Goal: Task Accomplishment & Management: Manage account settings

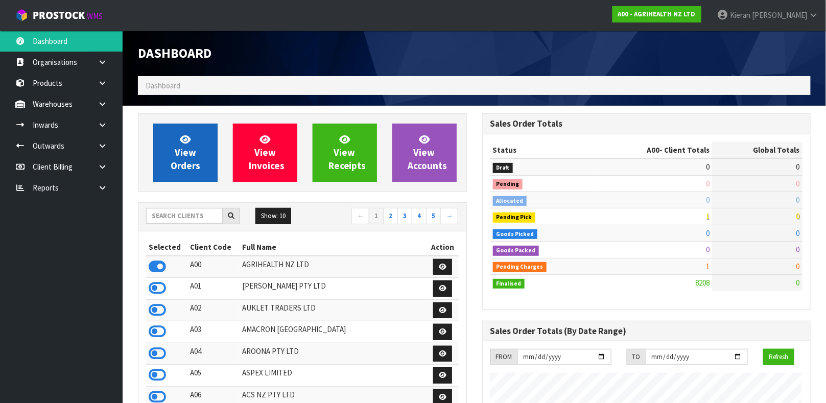
scroll to position [775, 344]
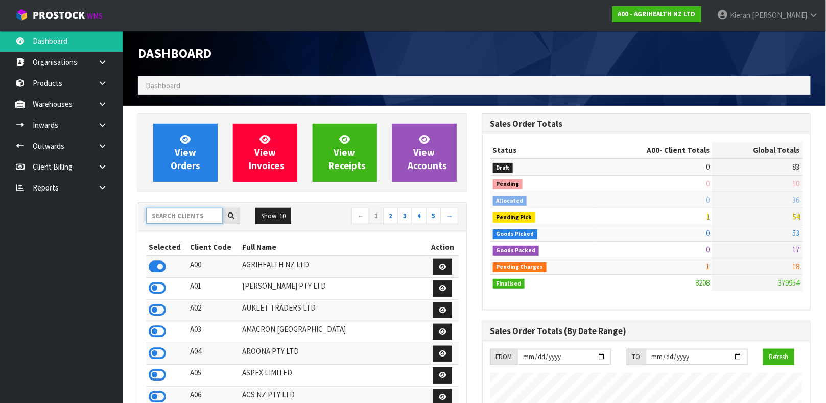
click at [170, 222] on input "text" at bounding box center [184, 216] width 77 height 16
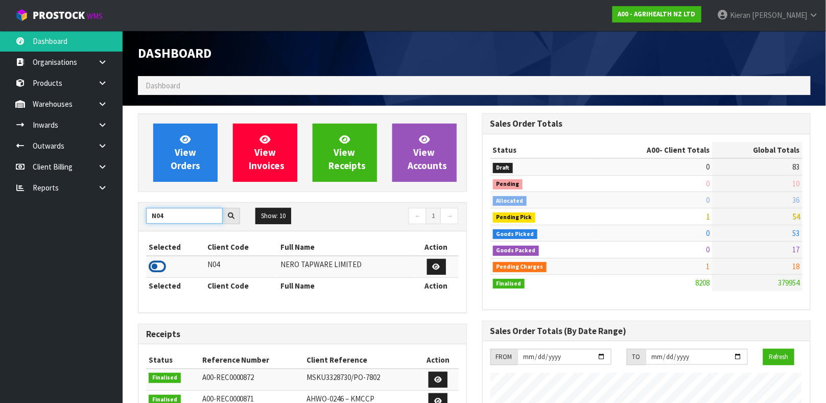
type input "N04"
click at [160, 270] on icon at bounding box center [157, 266] width 17 height 15
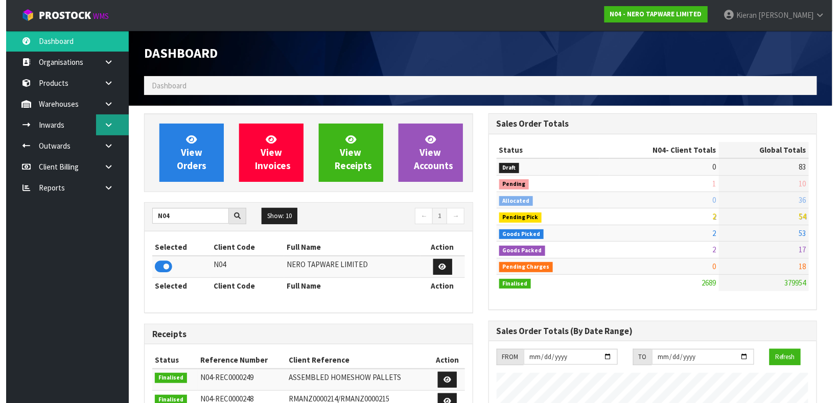
scroll to position [830, 344]
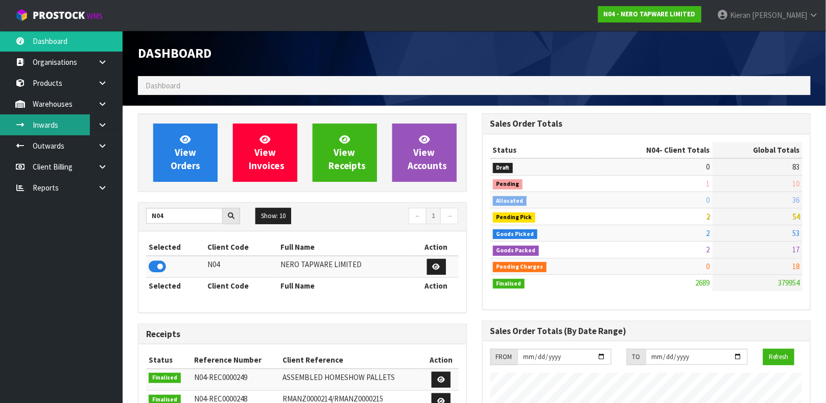
click at [63, 120] on link "Inwards" at bounding box center [61, 124] width 123 height 21
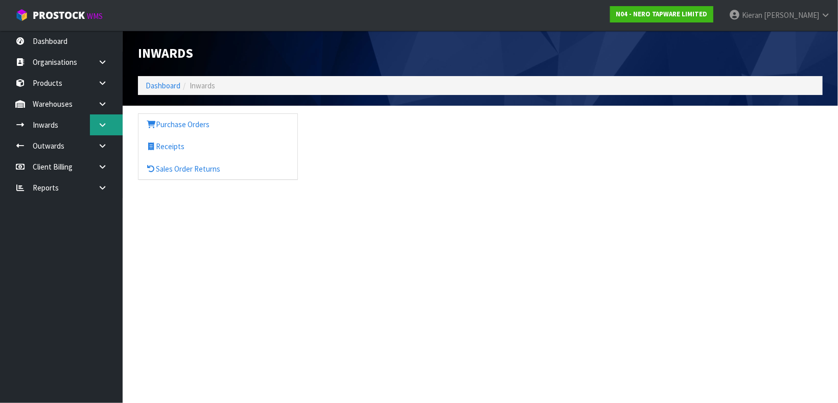
click at [105, 127] on icon at bounding box center [103, 125] width 10 height 8
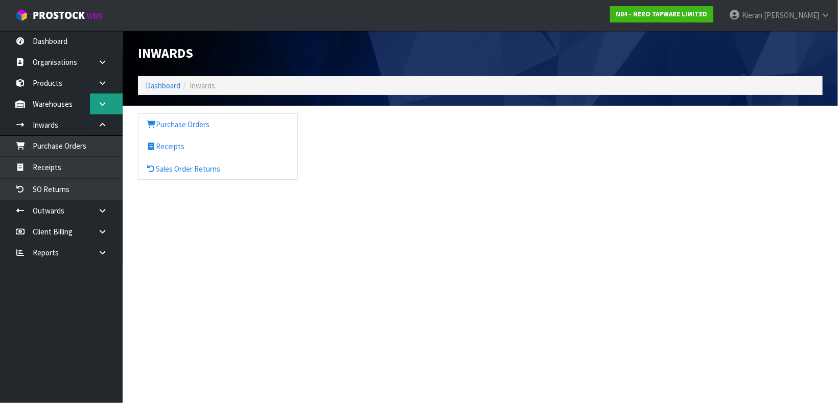
click at [103, 107] on icon at bounding box center [103, 104] width 10 height 8
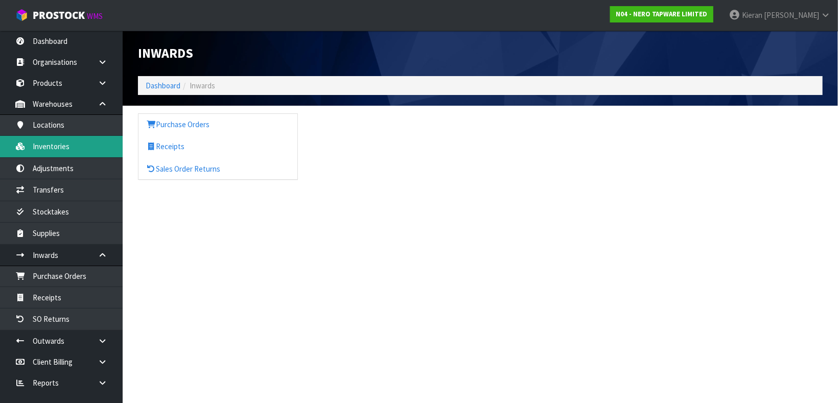
click at [74, 147] on link "Inventories" at bounding box center [61, 146] width 123 height 21
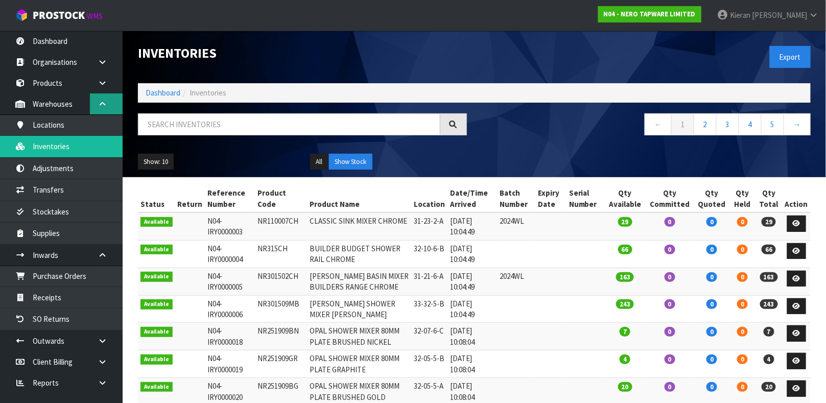
click at [100, 108] on link at bounding box center [106, 104] width 33 height 21
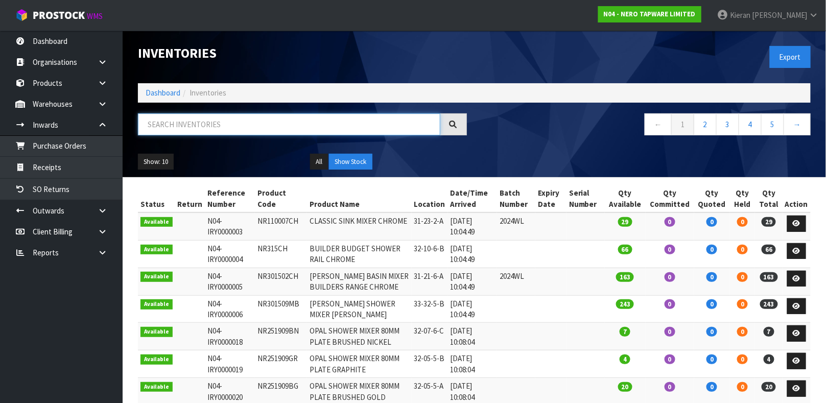
click at [155, 124] on input "text" at bounding box center [289, 124] width 303 height 22
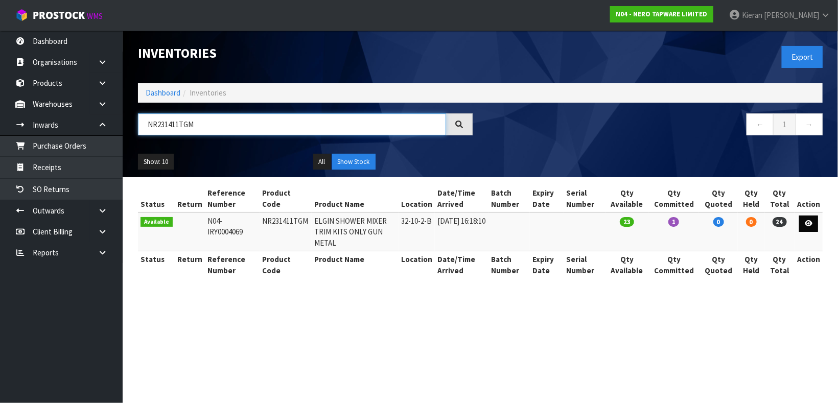
type input "NR231411TGM"
click at [810, 225] on icon at bounding box center [809, 223] width 8 height 7
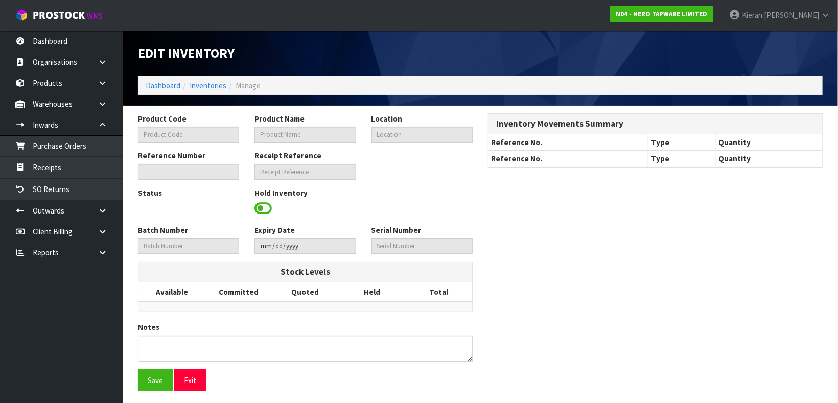
type input "NR231411TGM"
type input "ELGIN SHOWER MIXER TRIM KITS ONLY GUN METAL"
type input "32-10-2-B"
type input "N04-IRY0004069"
type input "N04-REC0000149"
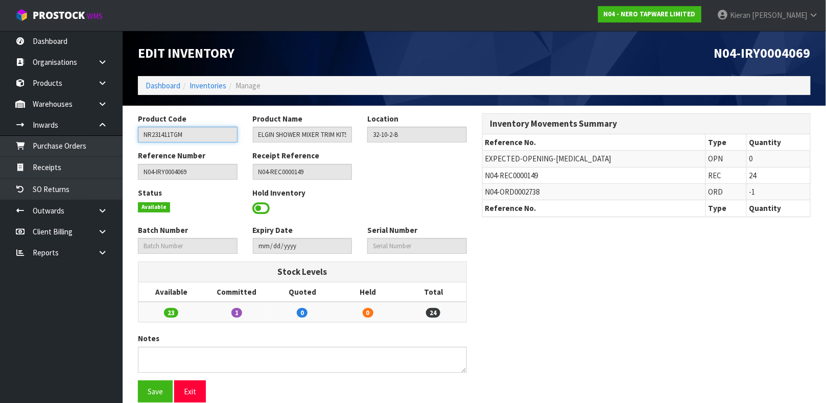
click at [163, 132] on input "NR231411TGM" at bounding box center [188, 135] width 100 height 16
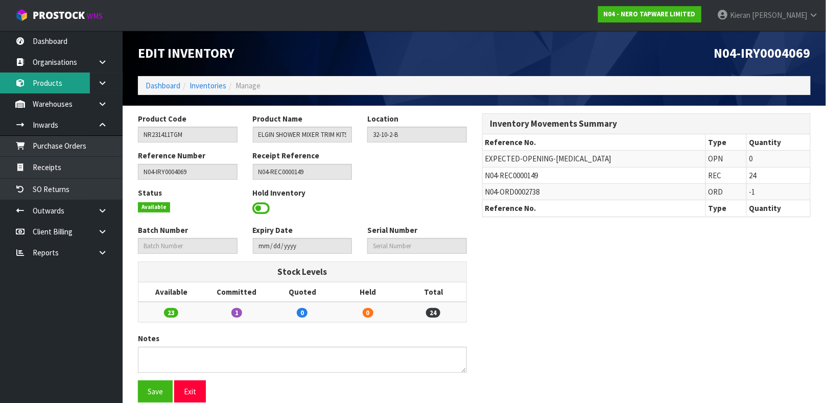
click at [53, 81] on link "Products" at bounding box center [61, 83] width 123 height 21
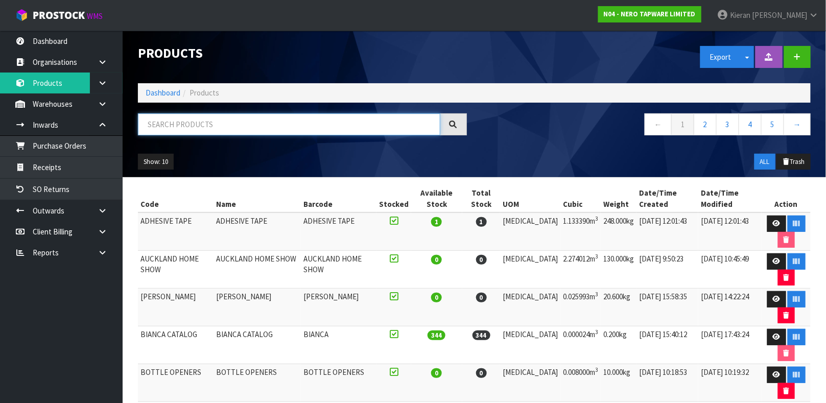
click at [232, 124] on input "text" at bounding box center [289, 124] width 303 height 22
paste input "NR231411TGM"
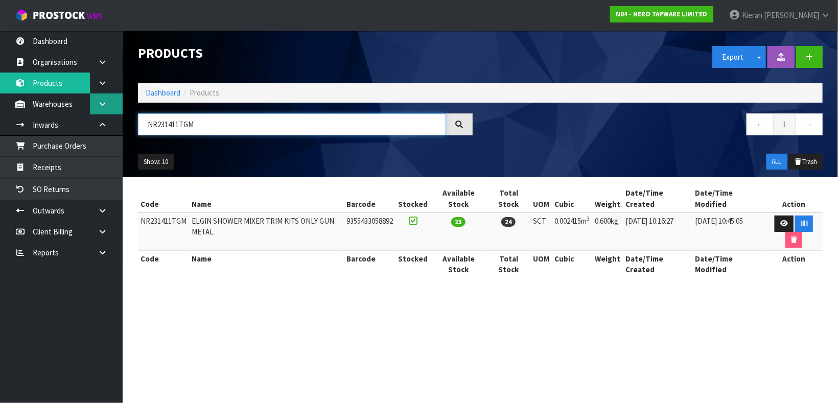
type input "NR231411TGM"
click at [114, 102] on link at bounding box center [106, 104] width 33 height 21
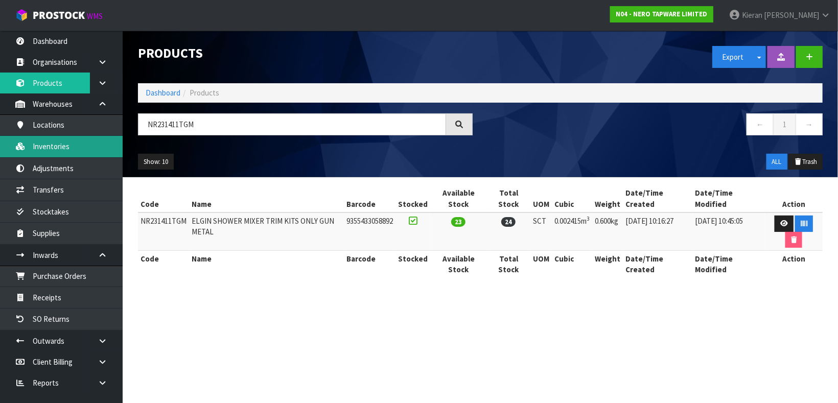
click at [68, 148] on link "Inventories" at bounding box center [61, 146] width 123 height 21
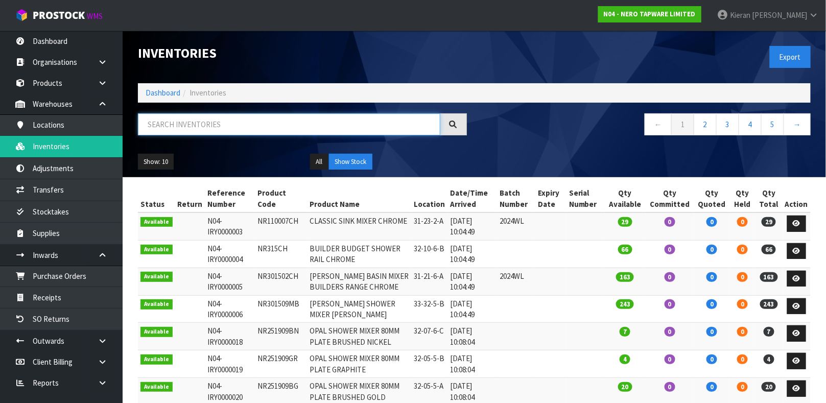
click at [223, 126] on input "text" at bounding box center [289, 124] width 303 height 22
paste input "NR231411TGM"
type input "NR231411TGM"
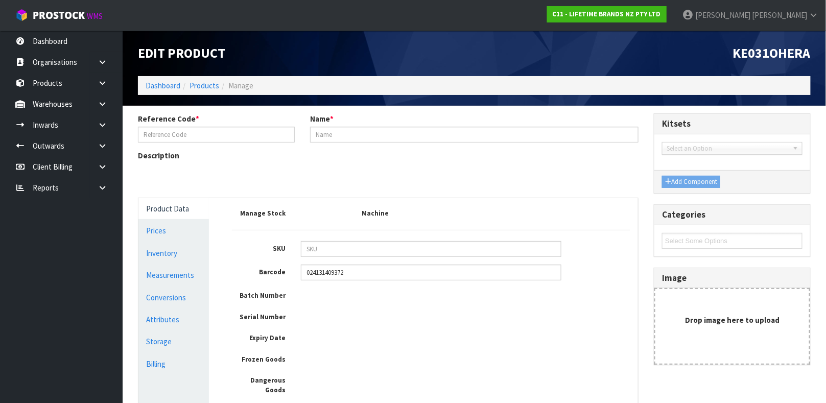
type input "KE031OHERA"
type input "80238 - KA SCRAPER SPATULA RED"
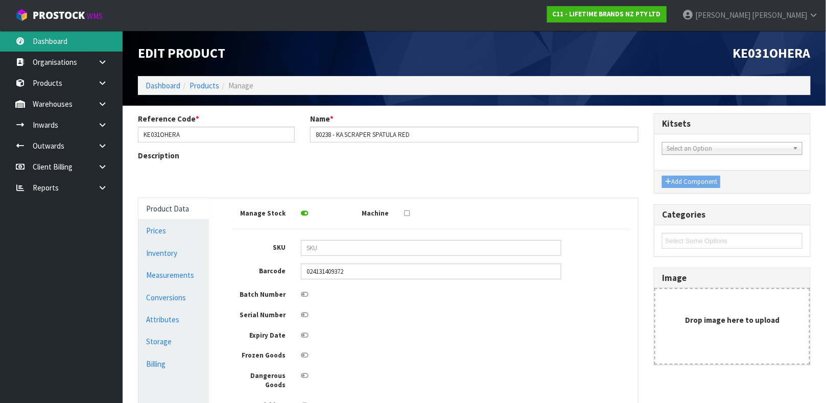
click at [49, 37] on link "Dashboard" at bounding box center [61, 41] width 123 height 21
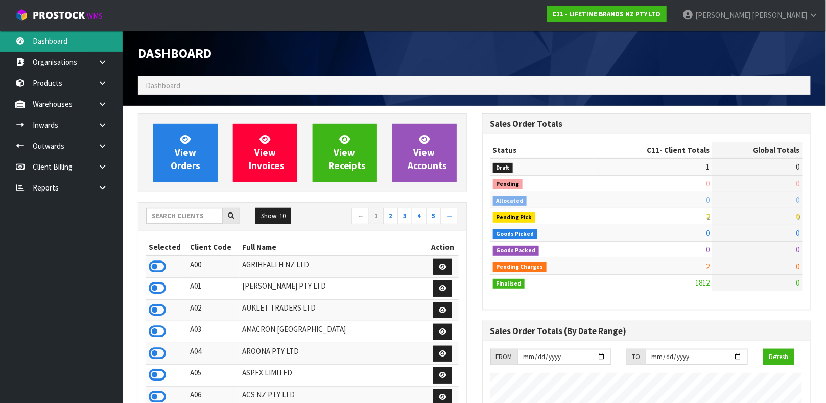
scroll to position [797, 344]
click at [167, 216] on input "text" at bounding box center [184, 216] width 77 height 16
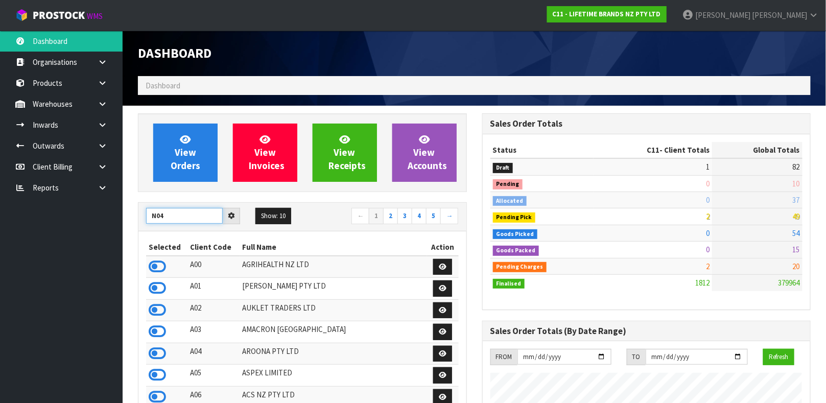
type input "N04"
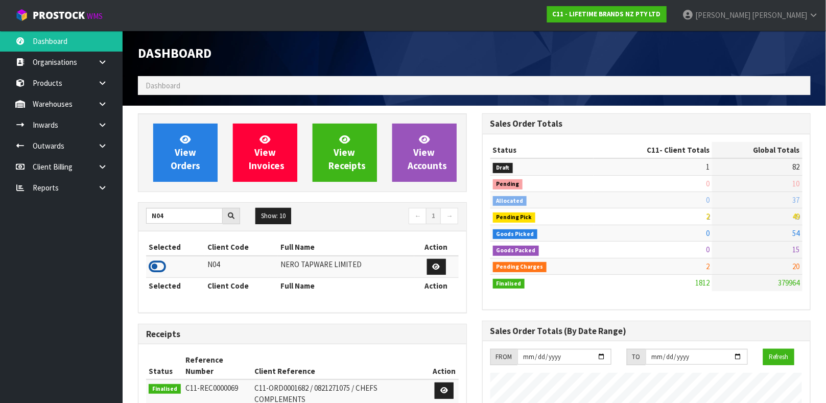
click at [157, 265] on icon at bounding box center [157, 266] width 17 height 15
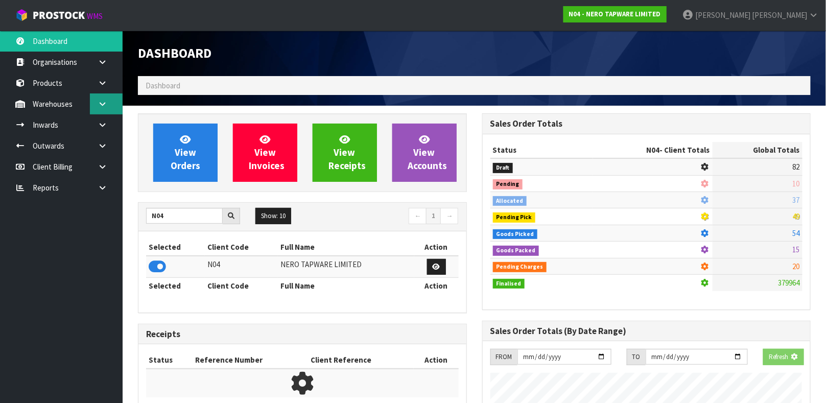
scroll to position [841, 344]
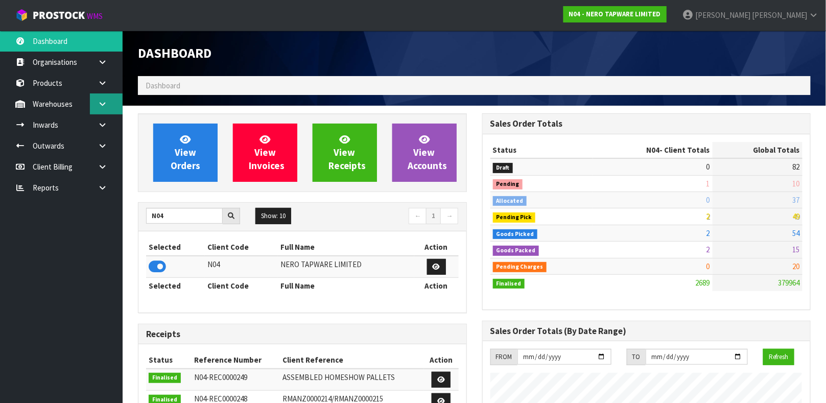
click at [105, 107] on icon at bounding box center [103, 104] width 10 height 8
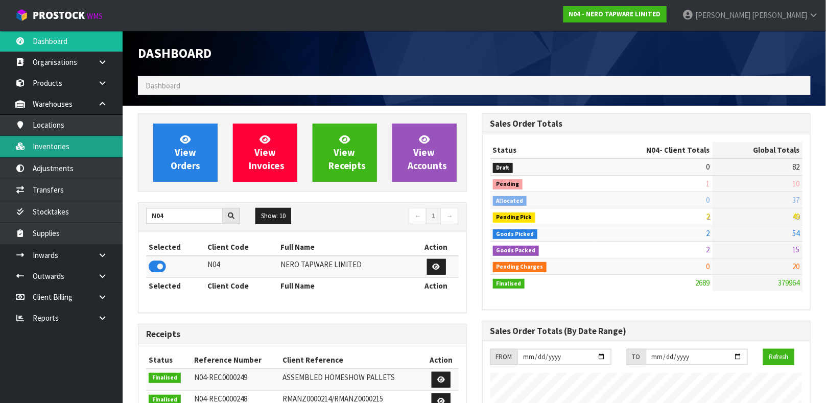
click at [80, 143] on link "Inventories" at bounding box center [61, 146] width 123 height 21
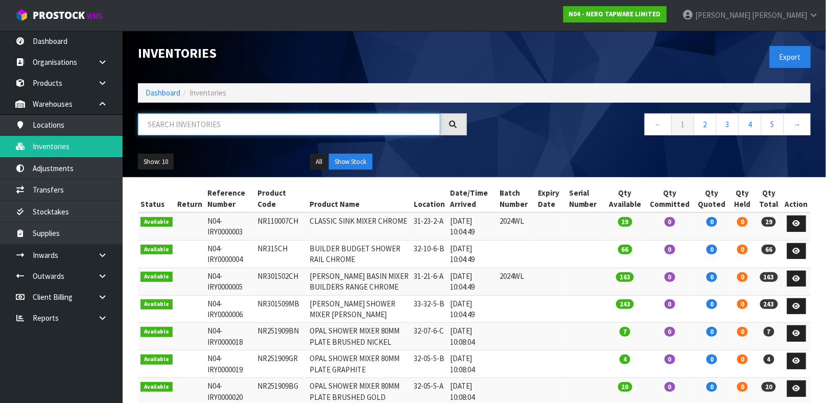
click at [170, 132] on input "text" at bounding box center [289, 124] width 303 height 22
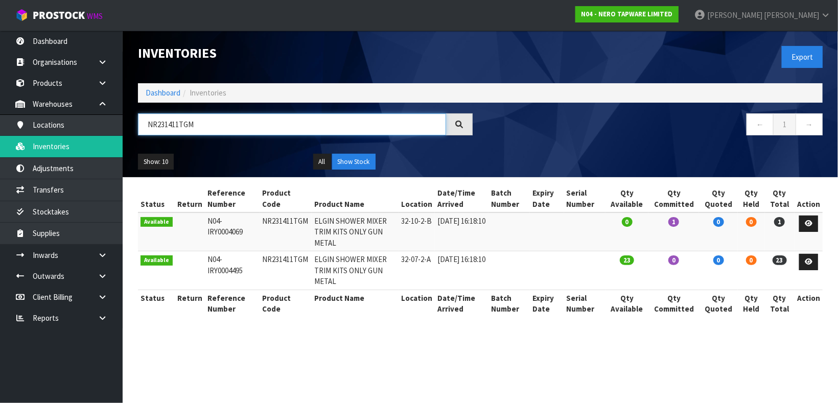
click at [227, 121] on input "NR231411TGM" at bounding box center [292, 124] width 308 height 22
type input "NR231411TGM"
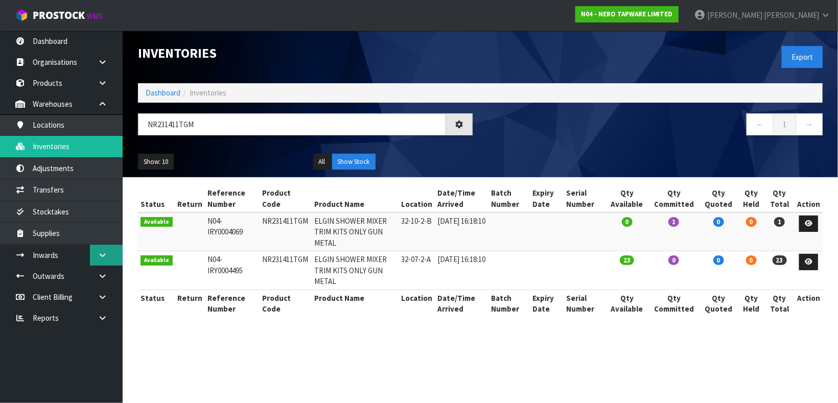
click at [94, 250] on link at bounding box center [106, 255] width 33 height 21
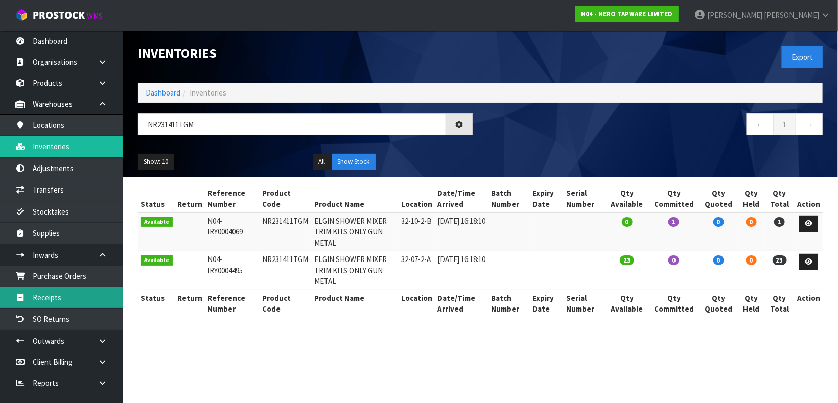
click at [66, 297] on link "Receipts" at bounding box center [61, 297] width 123 height 21
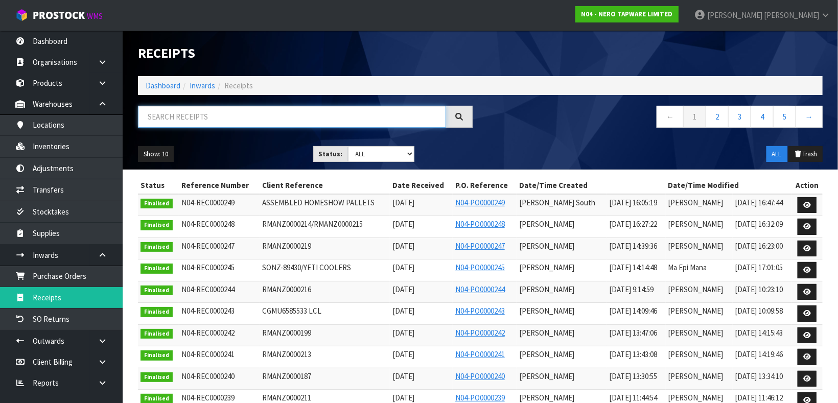
click at [208, 121] on input "text" at bounding box center [292, 117] width 308 height 22
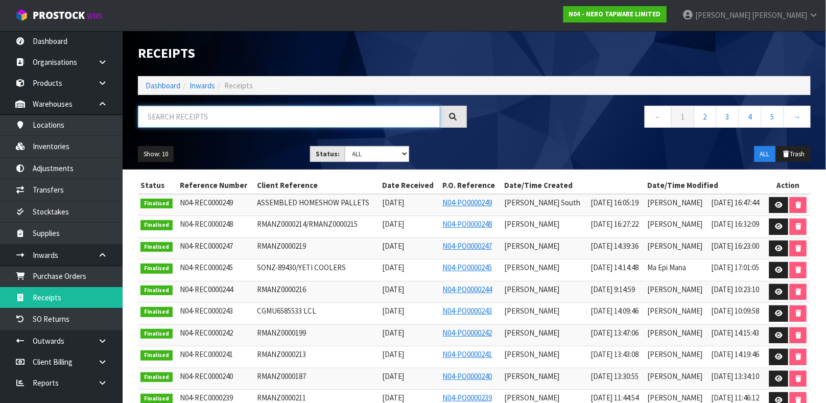
paste input "NR231411TGM"
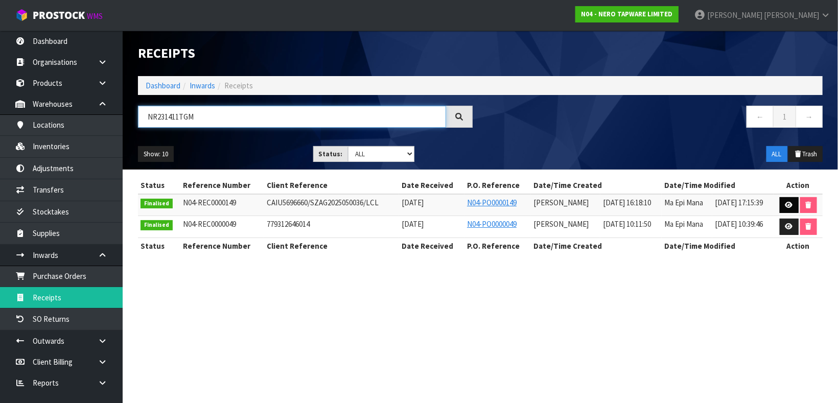
type input "NR231411TGM"
click at [785, 204] on icon at bounding box center [789, 205] width 8 height 7
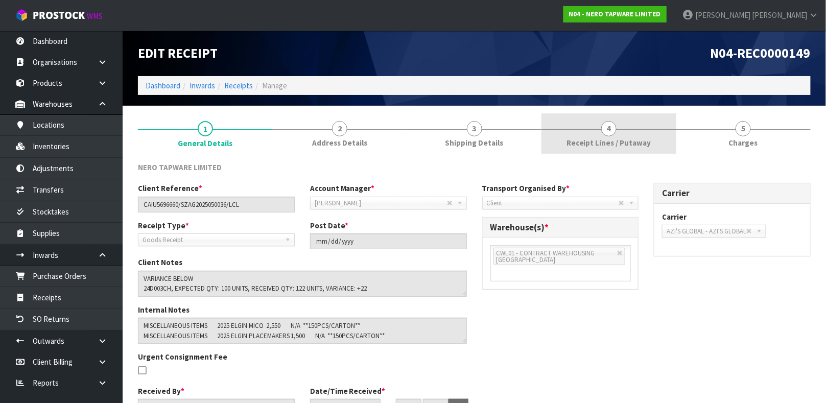
click at [636, 127] on link "4 Receipt Lines / Putaway" at bounding box center [609, 133] width 134 height 40
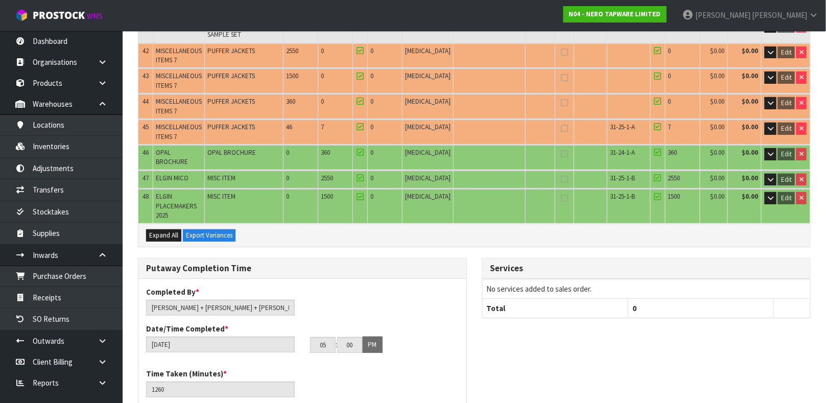
scroll to position [1410, 0]
